Goal: Task Accomplishment & Management: Use online tool/utility

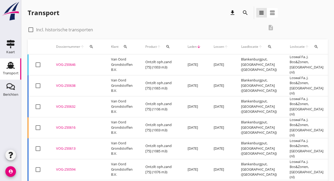
click at [127, 61] on td "Van Oord Grondstoffen B.V." at bounding box center [122, 64] width 34 height 21
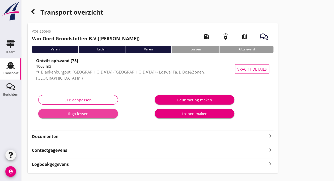
click at [89, 113] on div "Ik ga lossen" at bounding box center [78, 114] width 71 height 6
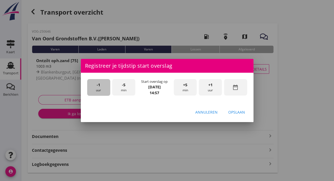
drag, startPoint x: 96, startPoint y: 86, endPoint x: 91, endPoint y: 93, distance: 8.4
click at [91, 93] on div "-1 uur" at bounding box center [98, 87] width 23 height 17
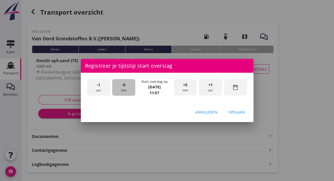
click at [121, 89] on div "-5 min" at bounding box center [123, 87] width 23 height 17
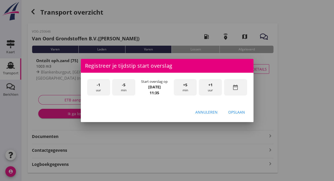
click at [121, 89] on div "-5 min" at bounding box center [123, 87] width 23 height 17
click at [236, 113] on div "Opslaan" at bounding box center [236, 112] width 17 height 6
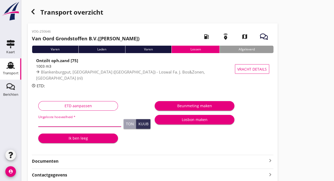
click at [61, 121] on input "Uitgeloste hoeveelheid *" at bounding box center [79, 122] width 83 height 9
type input "1082"
